Goal: Task Accomplishment & Management: Manage account settings

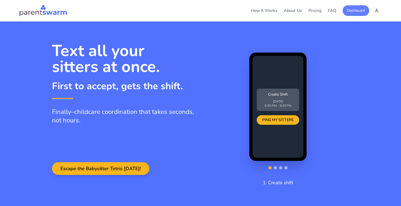
click at [345, 9] on button "Dashboard" at bounding box center [355, 10] width 26 height 11
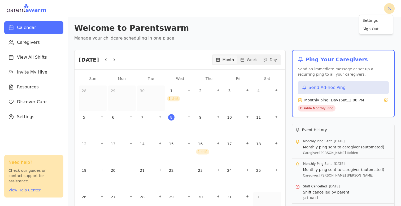
click at [389, 4] on html "Calendar Caregivers View All Shifts Invite My Hive Resources Discover Care Sett…" at bounding box center [200, 103] width 401 height 206
click at [376, 29] on div "Sign Out" at bounding box center [375, 29] width 31 height 8
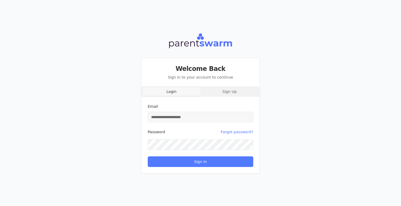
click at [187, 119] on input "Email" at bounding box center [200, 117] width 105 height 11
type input "**********"
click at [148, 156] on button "Sign In" at bounding box center [200, 161] width 105 height 11
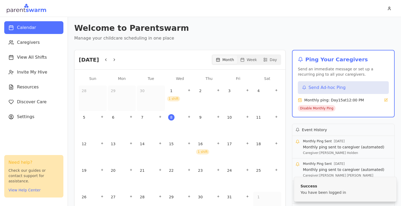
click at [247, 33] on div "Welcome to Parentswarm Manage your childcare scheduling in one place" at bounding box center [234, 32] width 320 height 18
